Goal: Information Seeking & Learning: Learn about a topic

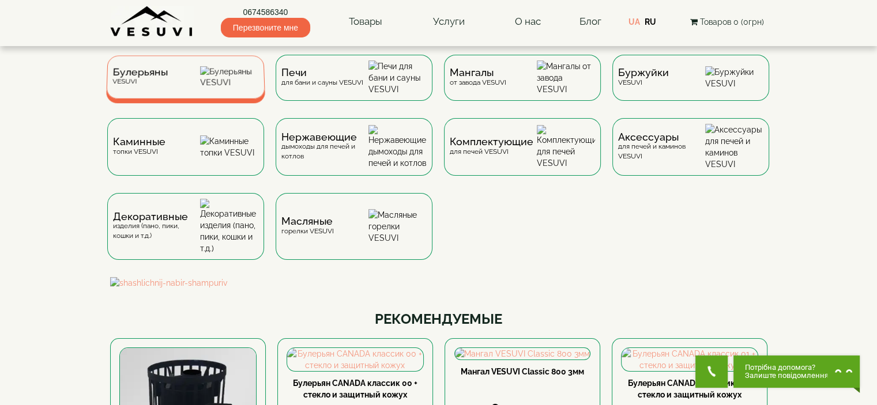
click at [224, 84] on img at bounding box center [229, 77] width 59 height 22
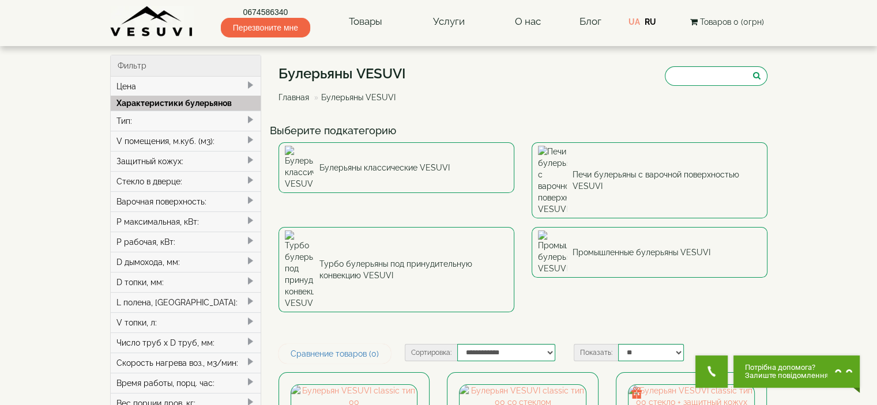
scroll to position [173, 0]
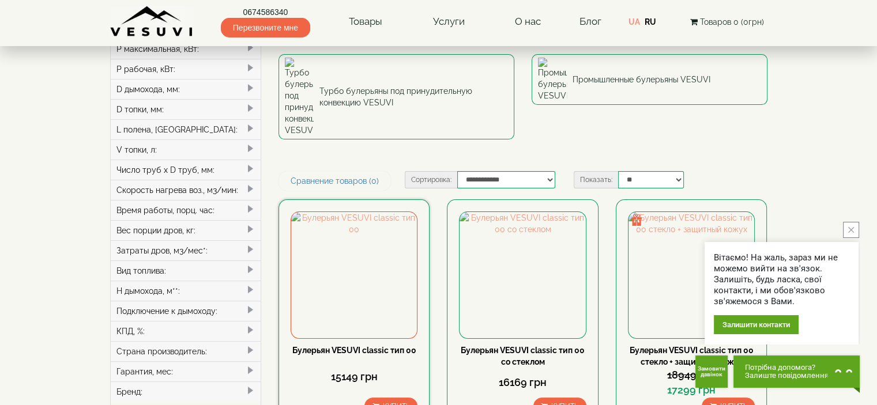
click at [367, 346] on link "Булерьян VESUVI classic тип 00" at bounding box center [354, 350] width 124 height 9
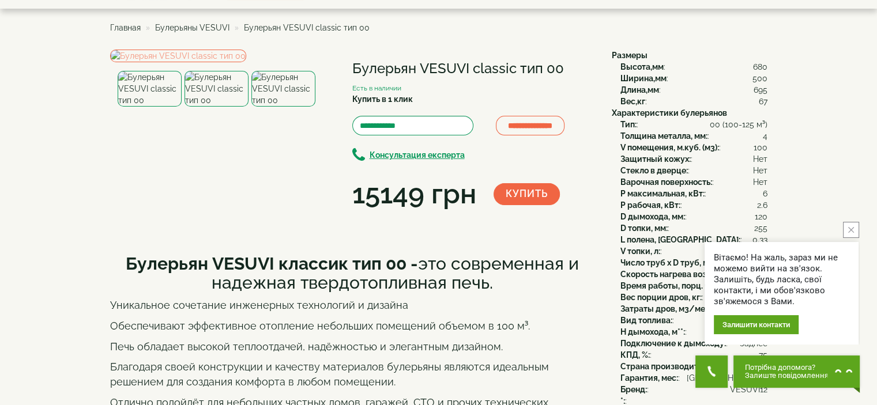
scroll to position [58, 0]
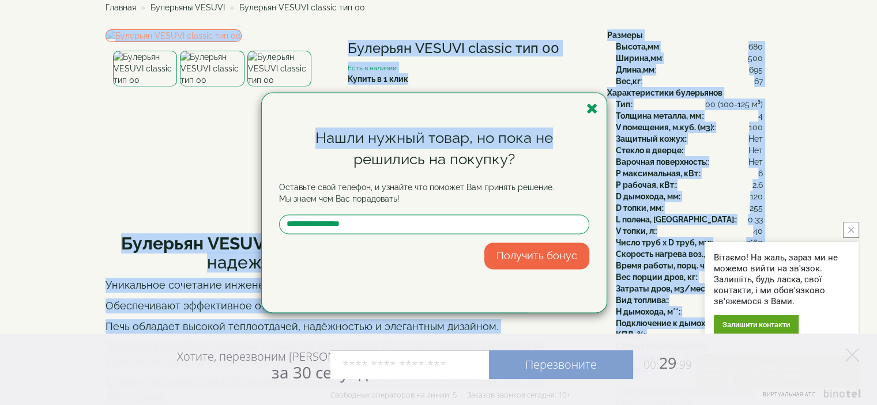
drag, startPoint x: 343, startPoint y: 47, endPoint x: 557, endPoint y: 50, distance: 214.4
click at [589, 106] on icon "button" at bounding box center [592, 108] width 12 height 14
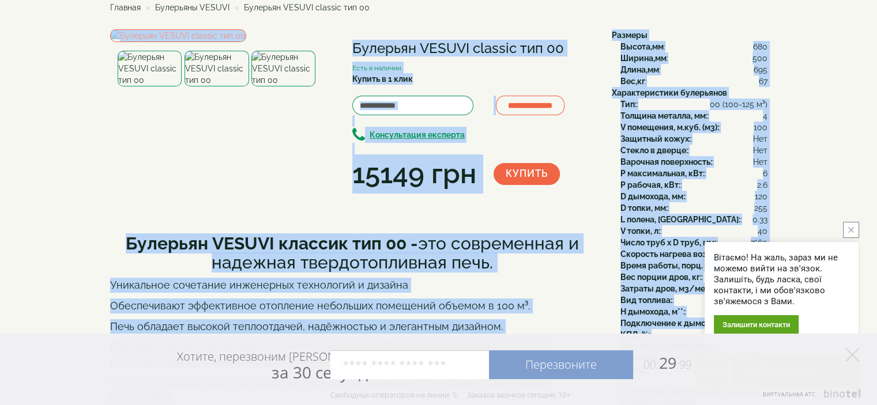
click at [458, 67] on div "**********" at bounding box center [473, 111] width 242 height 164
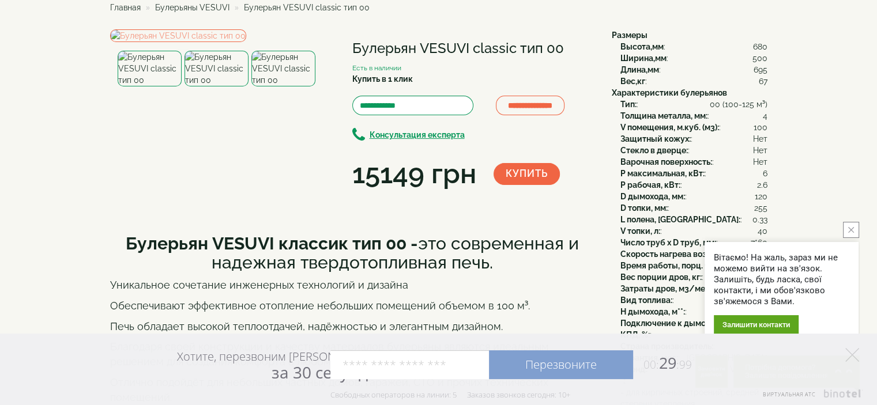
copy h1 "Булерьян VESUVI classic тип 00"
drag, startPoint x: 353, startPoint y: 46, endPoint x: 576, endPoint y: 52, distance: 223.1
click at [576, 52] on h1 "Булерьян VESUVI classic тип 00" at bounding box center [473, 48] width 242 height 15
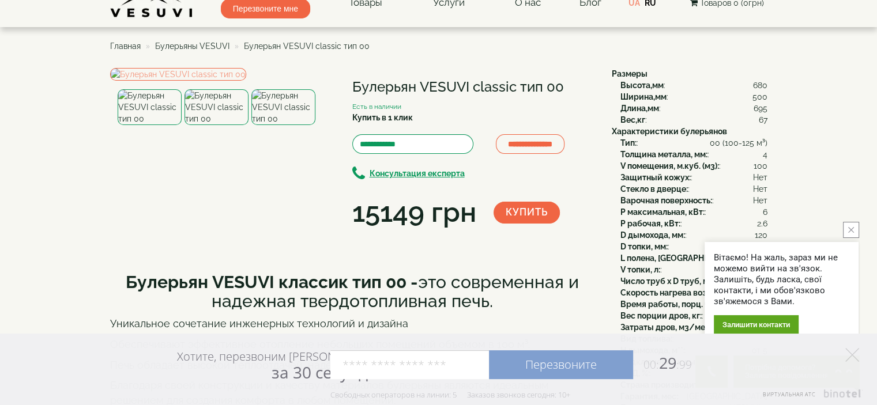
scroll to position [0, 0]
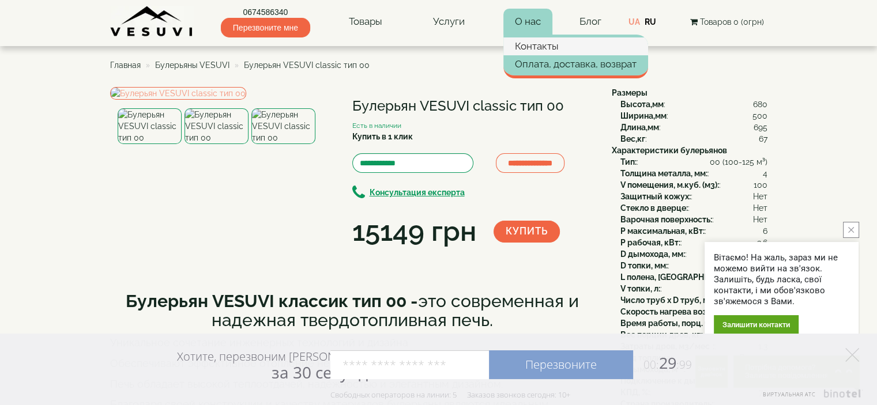
click at [534, 50] on link "Контакты" at bounding box center [575, 45] width 145 height 17
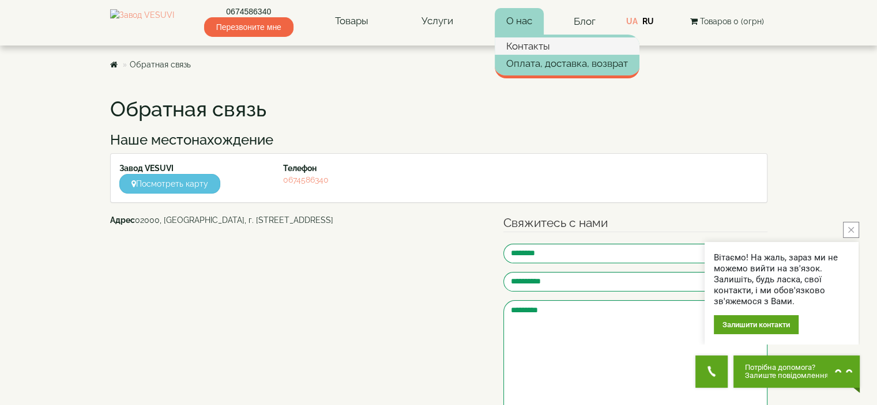
click at [542, 41] on link "Контакты" at bounding box center [567, 45] width 145 height 17
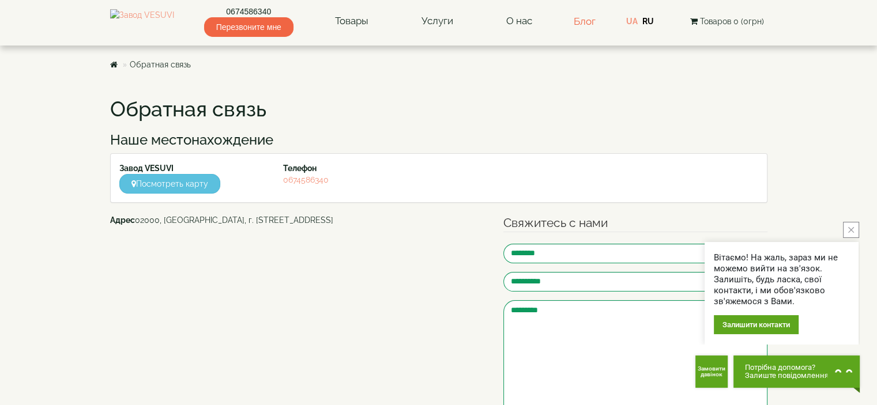
click at [581, 22] on link "Блог" at bounding box center [585, 22] width 22 height 12
